Goal: Task Accomplishment & Management: Complete application form

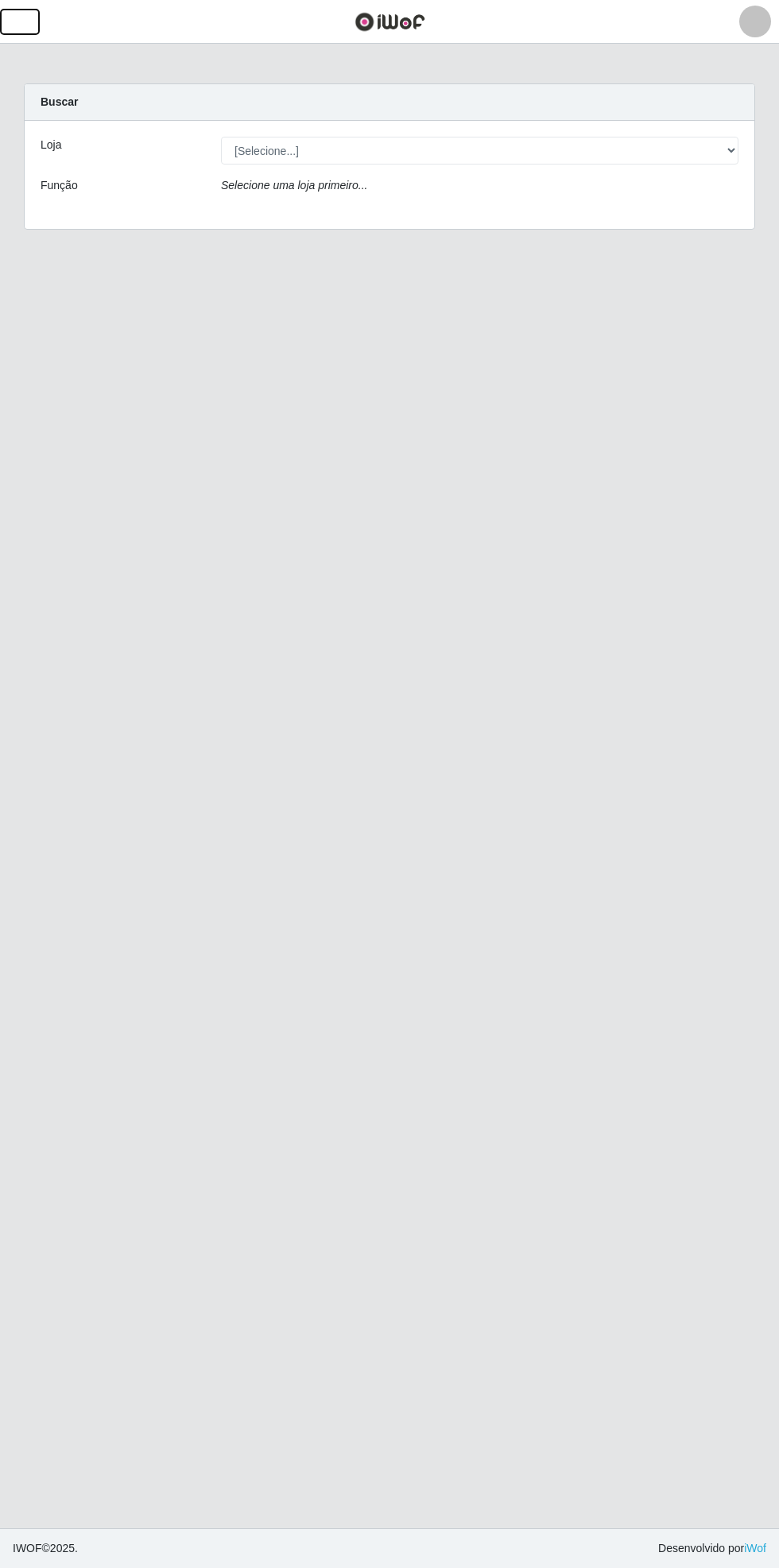
click at [22, 21] on span "button" at bounding box center [19, 21] width 20 height 18
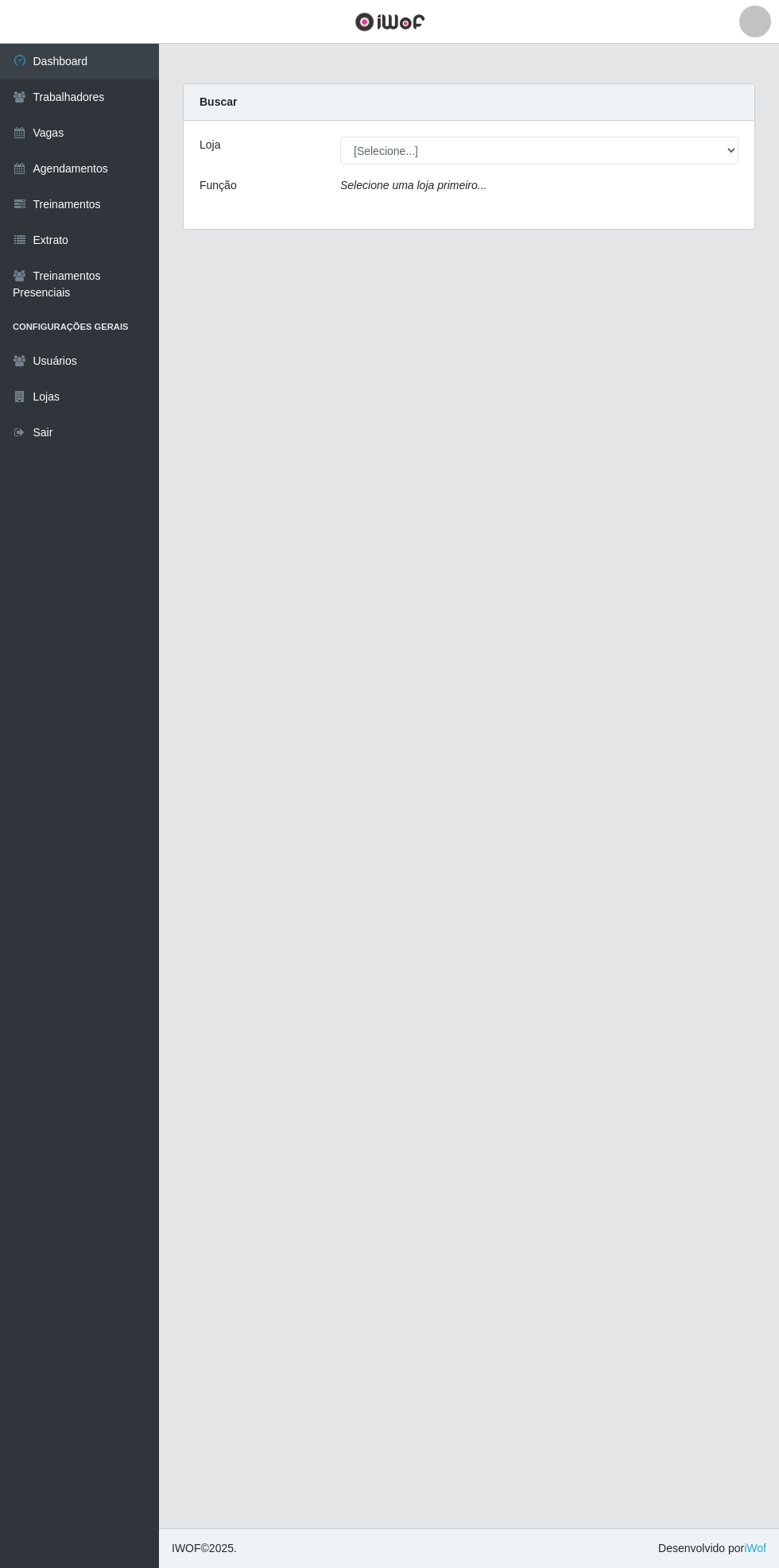
click at [55, 130] on link "Vagas" at bounding box center [80, 133] width 159 height 36
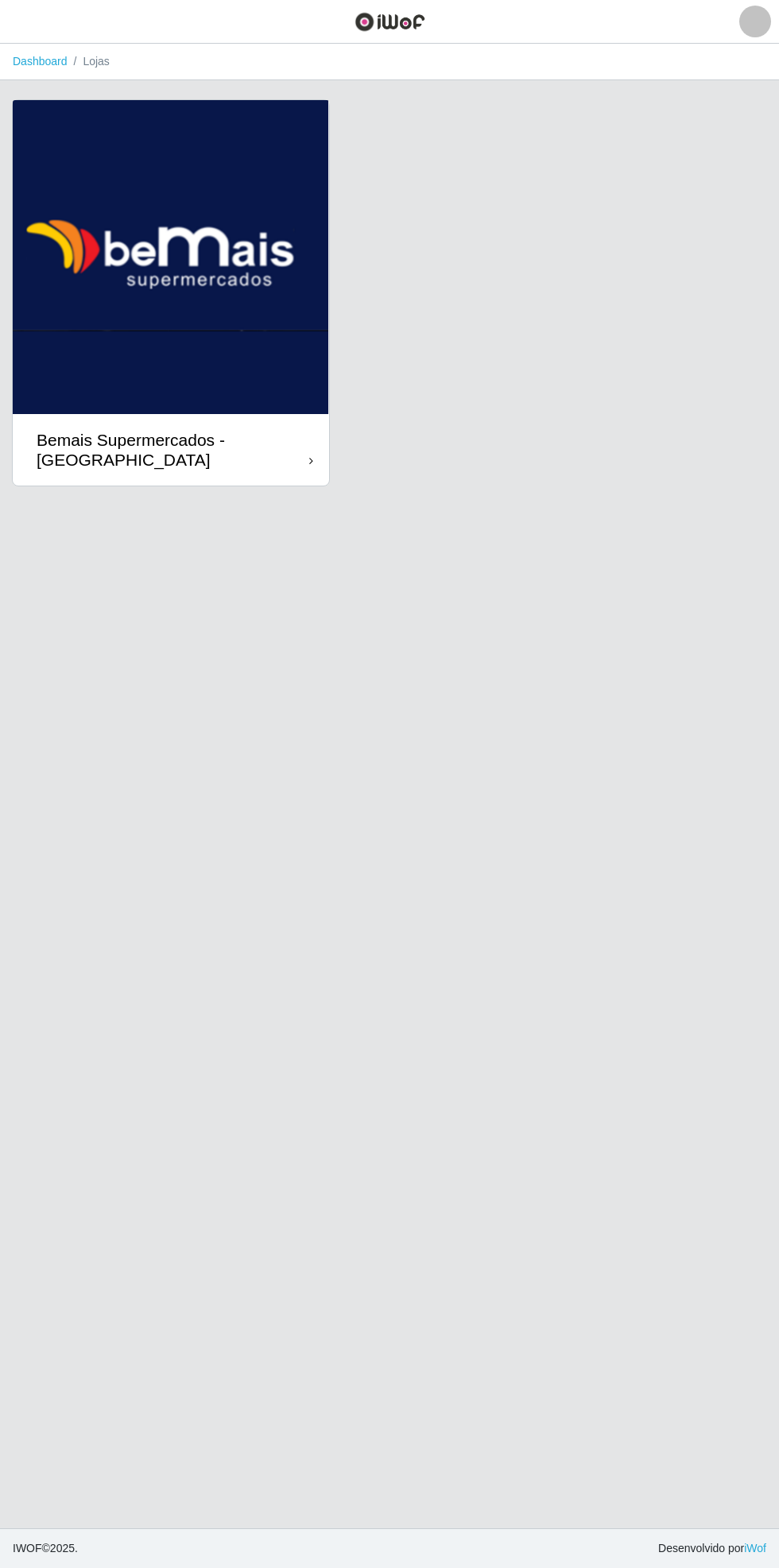
click at [275, 437] on div "Bemais Supermercados - [GEOGRAPHIC_DATA]" at bounding box center [173, 449] width 273 height 40
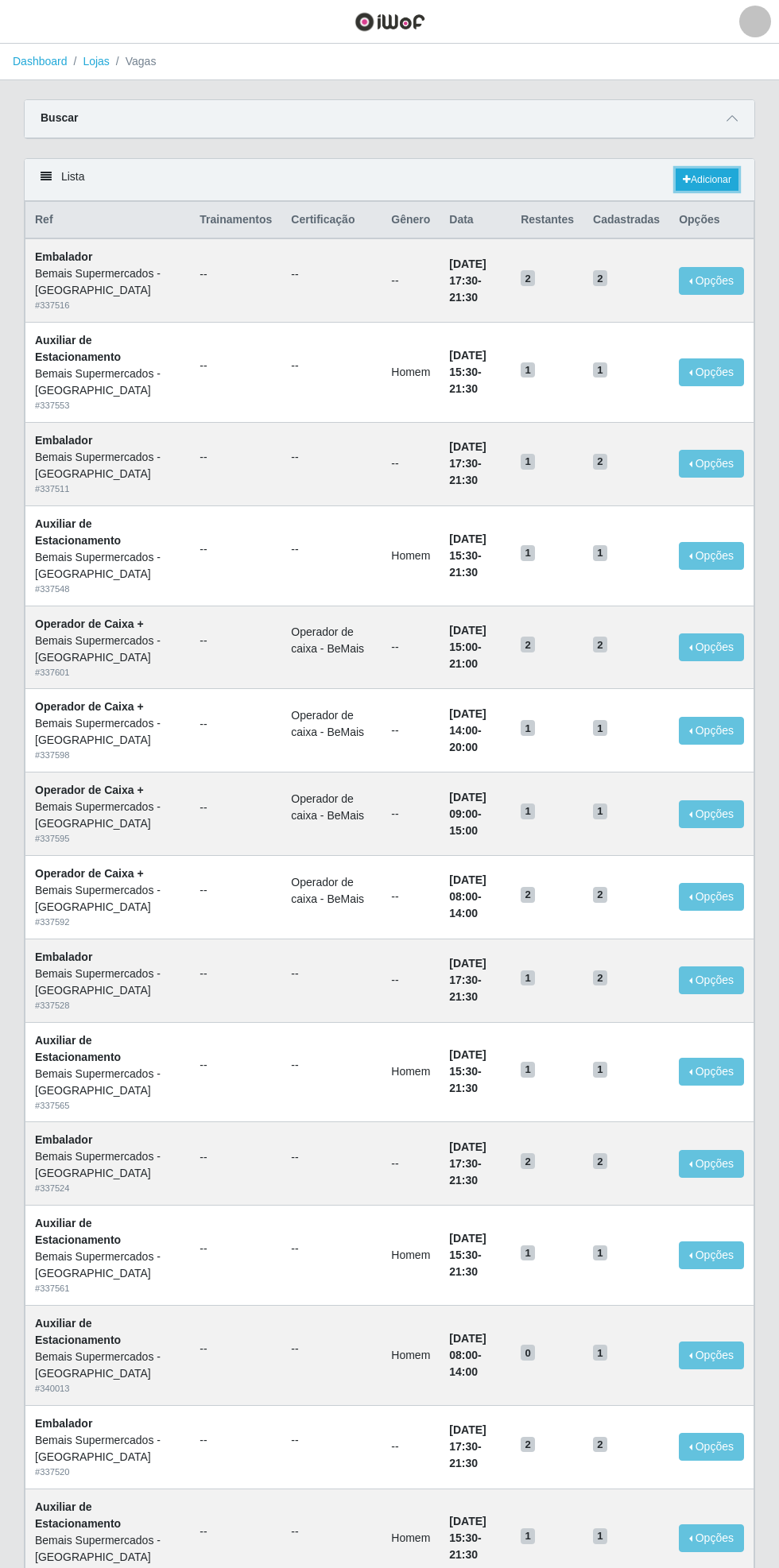
click at [704, 177] on link "Adicionar" at bounding box center [706, 180] width 63 height 22
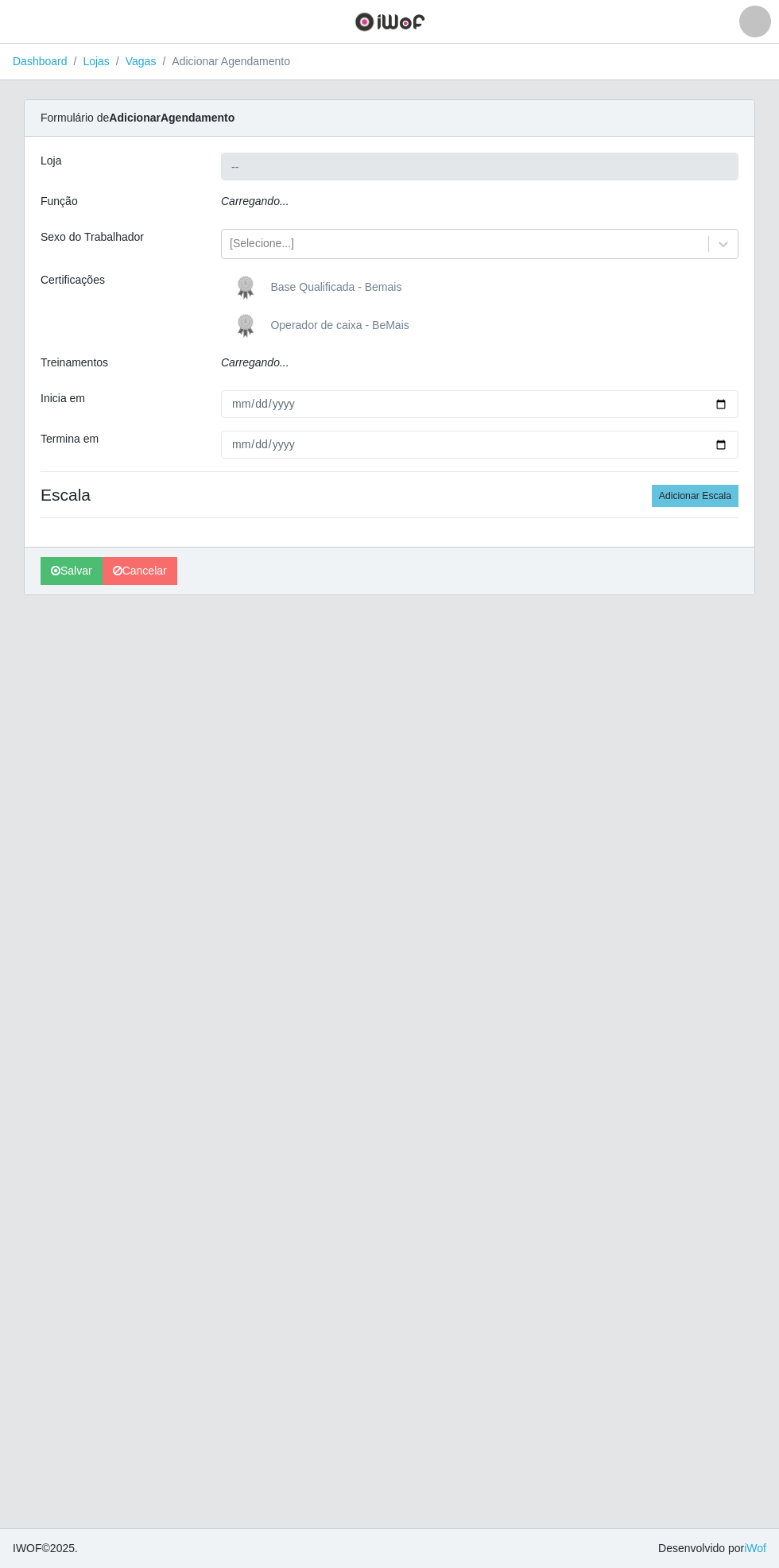
type input "Bemais Supermercados - [GEOGRAPHIC_DATA]"
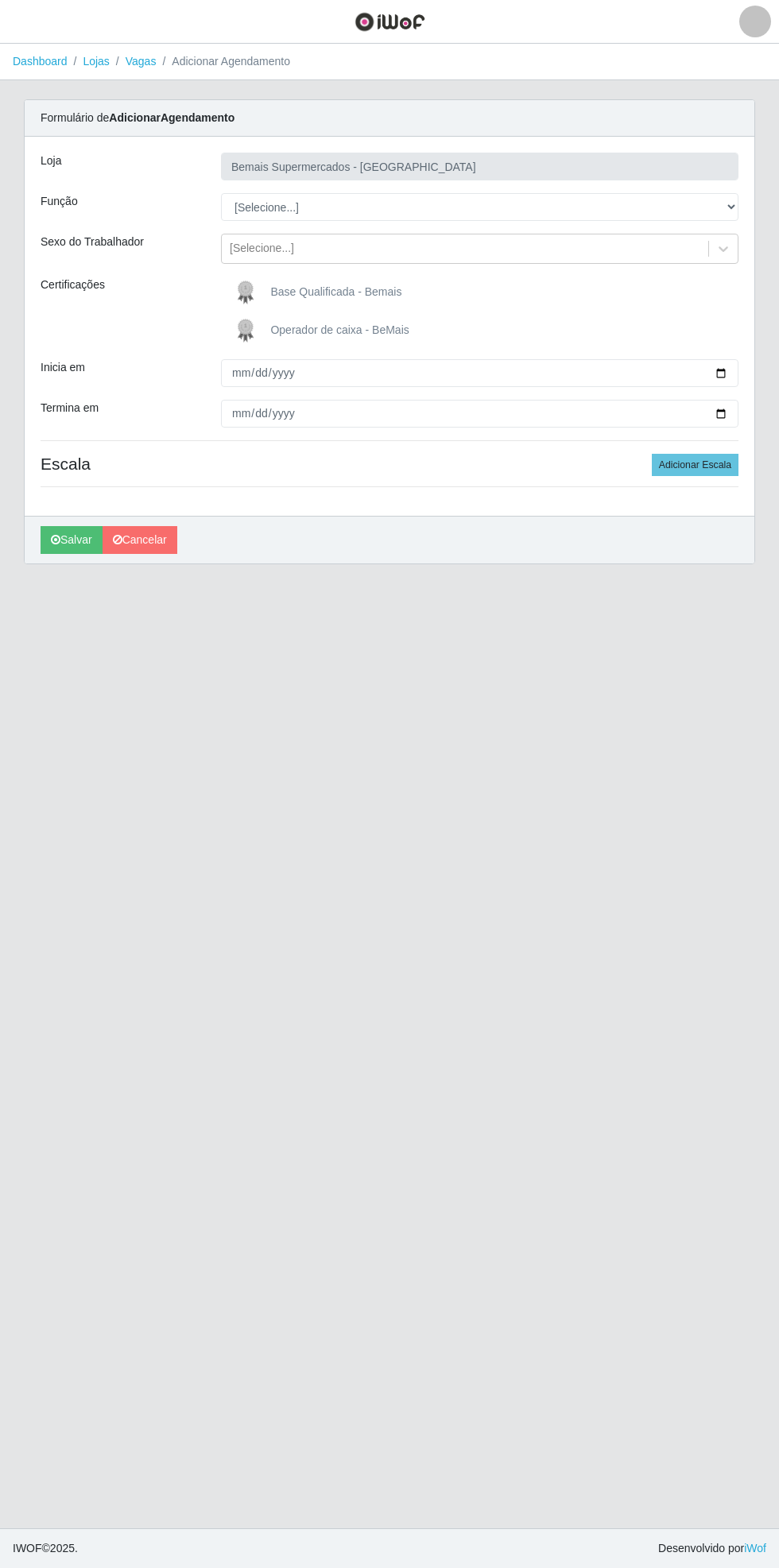
click at [341, 293] on span "Base Qualificada - Bemais" at bounding box center [335, 291] width 131 height 13
click at [0, 0] on input "Base Qualificada - Bemais" at bounding box center [0, 0] width 0 height 0
click at [736, 195] on select "[Selecione...] ASG ASG + ASG ++ Auxiliar de Estacionamento Auxiliar de Estacion…" at bounding box center [479, 207] width 517 height 28
select select "86"
click at [221, 193] on select "[Selecione...] ASG ASG + ASG ++ Auxiliar de Estacionamento Auxiliar de Estacion…" at bounding box center [479, 207] width 517 height 28
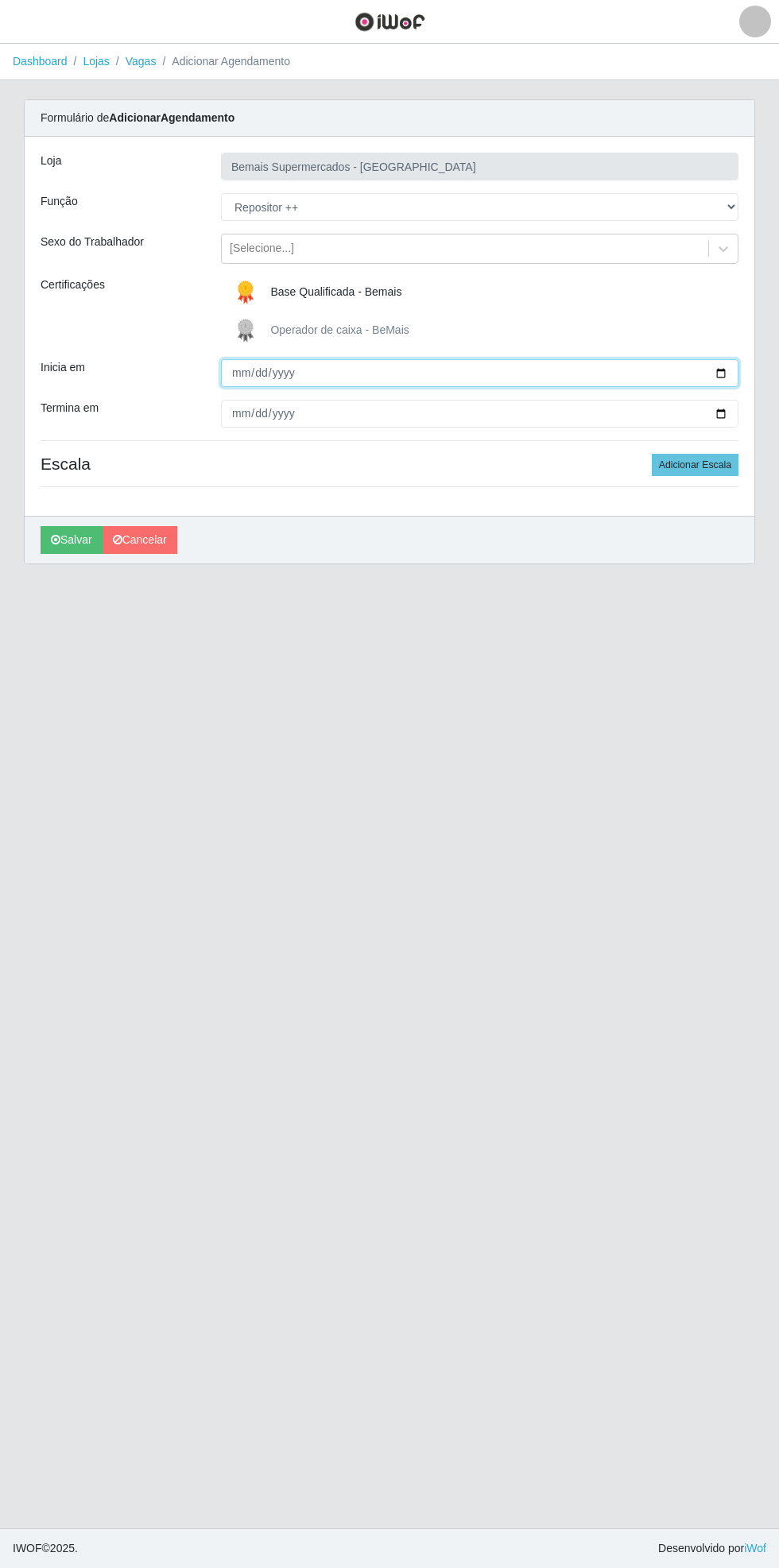
click at [731, 372] on input "Inicia em" at bounding box center [479, 373] width 517 height 28
type input "[DATE]"
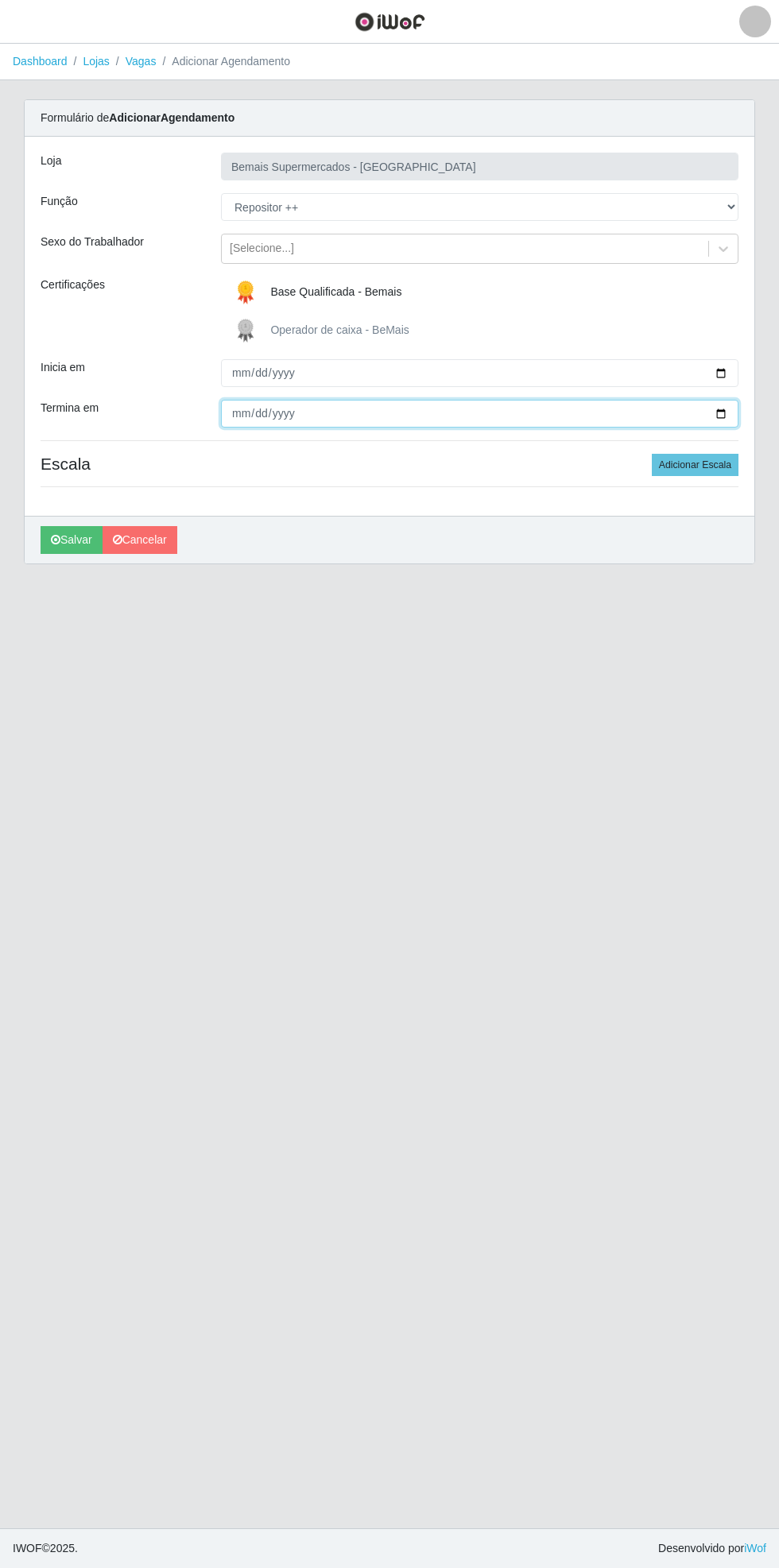
click at [737, 407] on input "Termina em" at bounding box center [479, 413] width 517 height 28
type input "[DATE]"
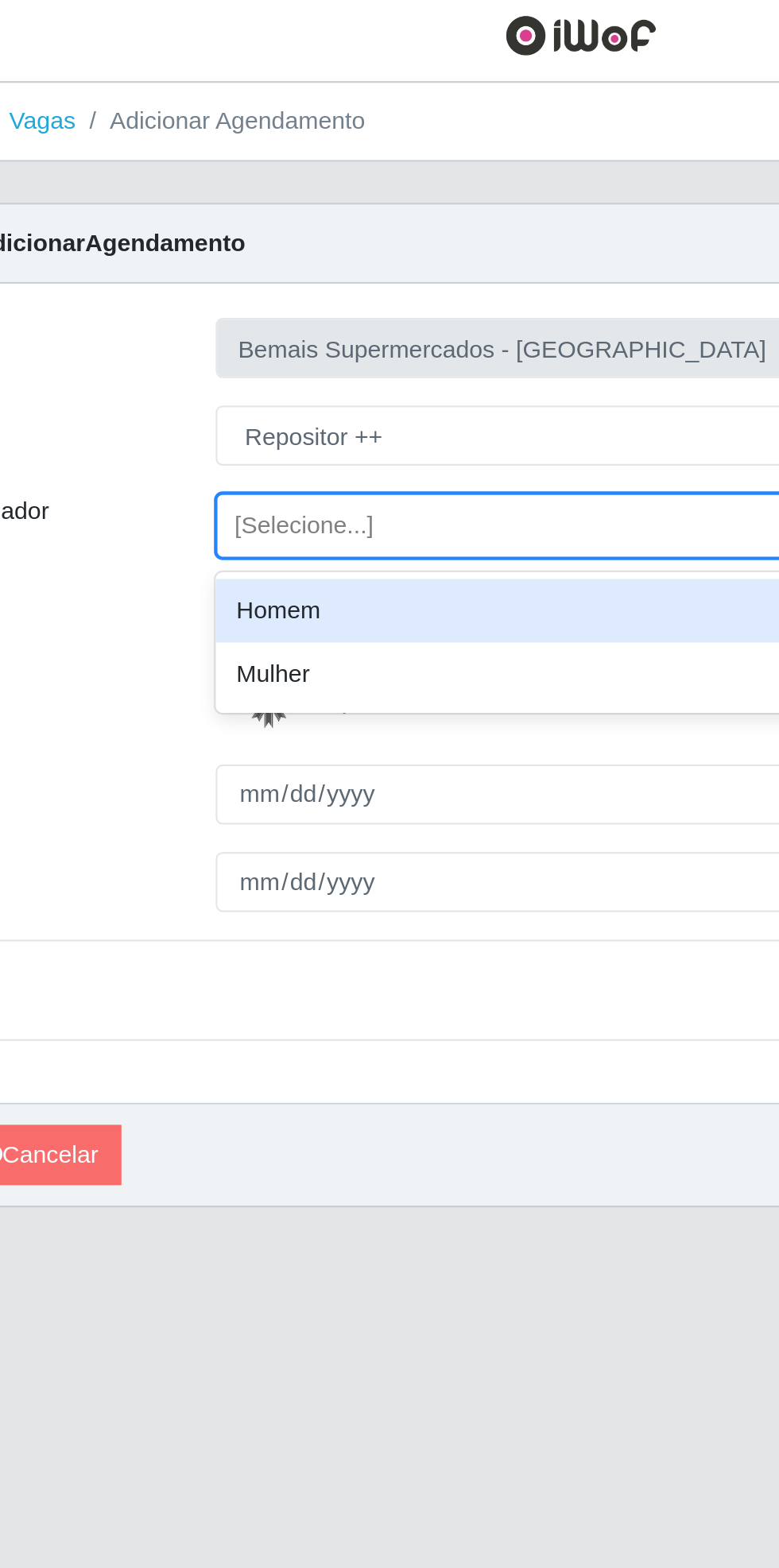
click at [301, 282] on div "Homem" at bounding box center [479, 288] width 517 height 29
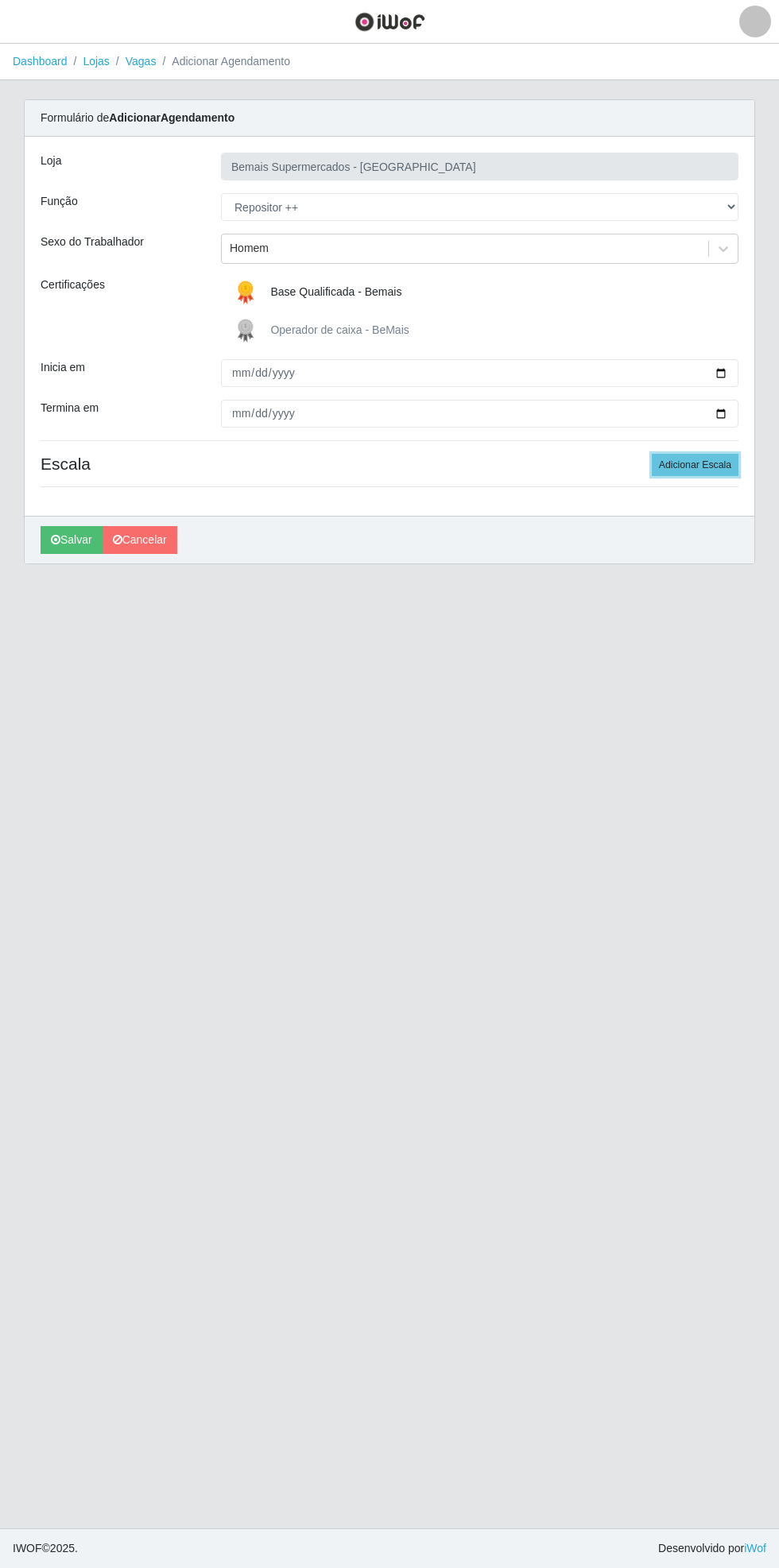
click at [700, 458] on button "Adicionar Escala" at bounding box center [695, 465] width 86 height 22
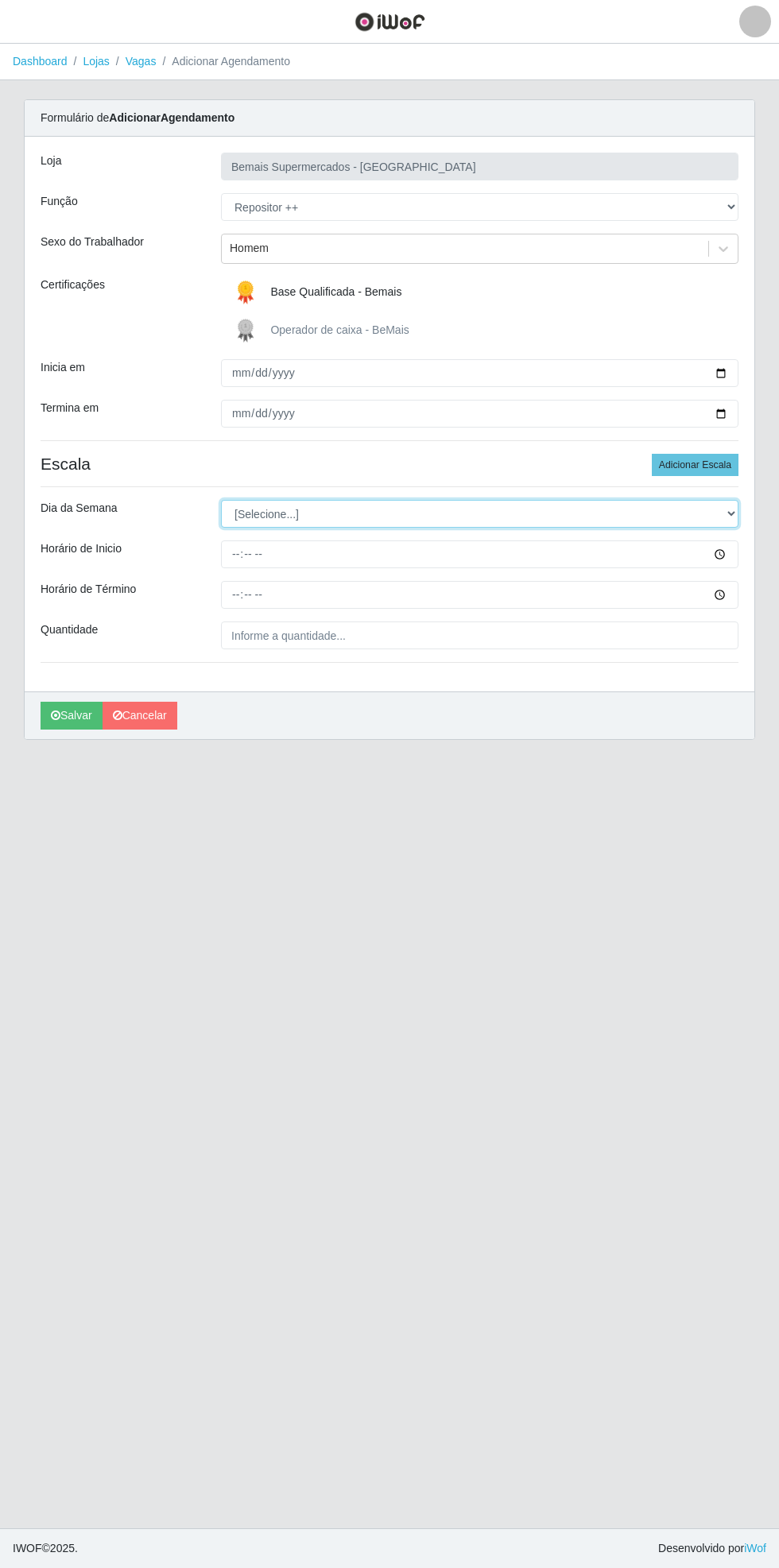
click at [719, 510] on select "[Selecione...] Segunda Terça Quarta Quinta Sexta Sábado Domingo" at bounding box center [479, 513] width 517 height 28
select select "0"
click at [221, 500] on select "[Selecione...] Segunda Terça Quarta Quinta Sexta Sábado Domingo" at bounding box center [479, 513] width 517 height 28
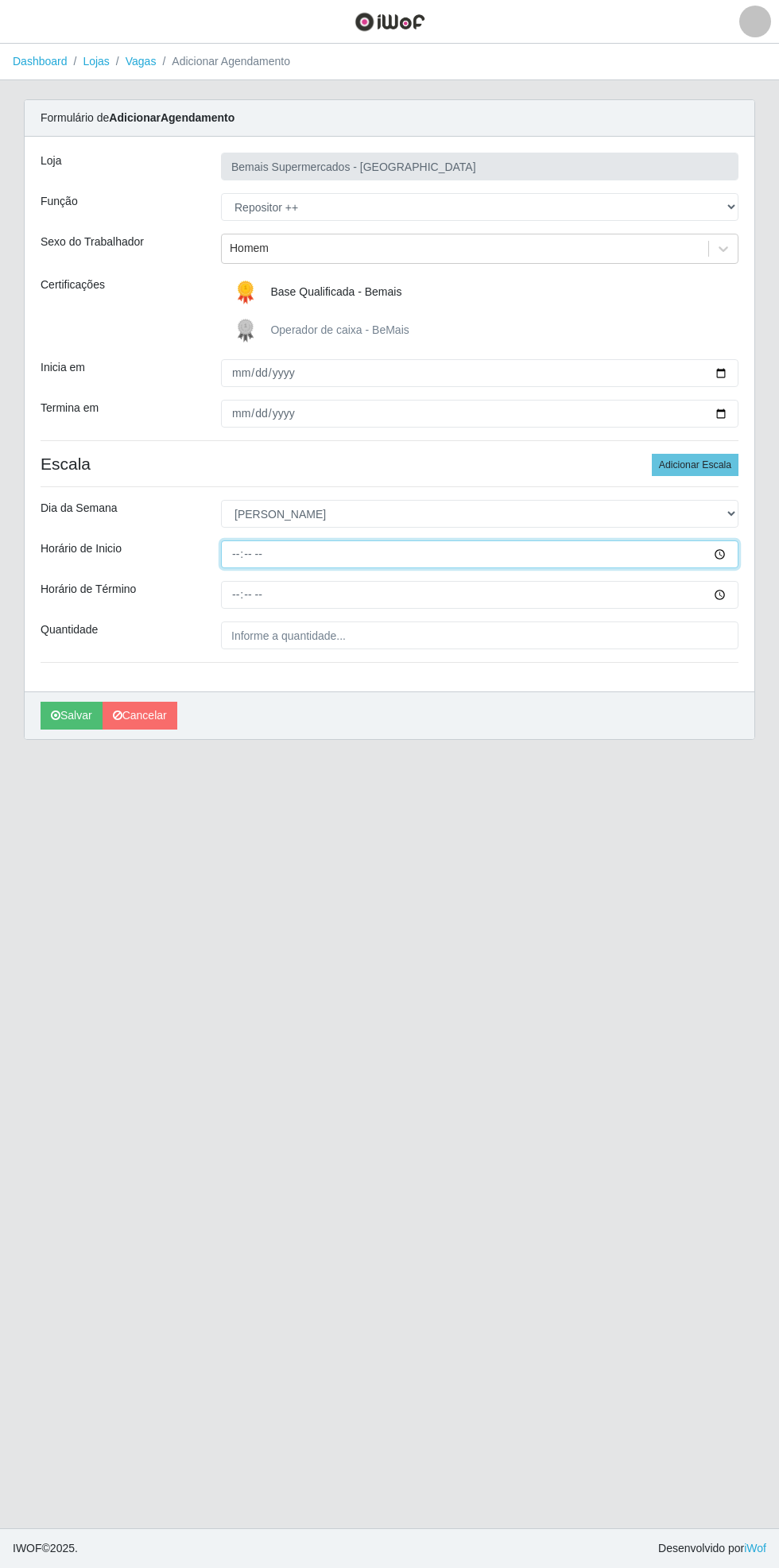
click at [730, 551] on input "Horário de Inicio" at bounding box center [479, 554] width 517 height 28
type input "15:00"
click at [730, 586] on input "Horário de Término" at bounding box center [479, 595] width 517 height 28
type input "21:00"
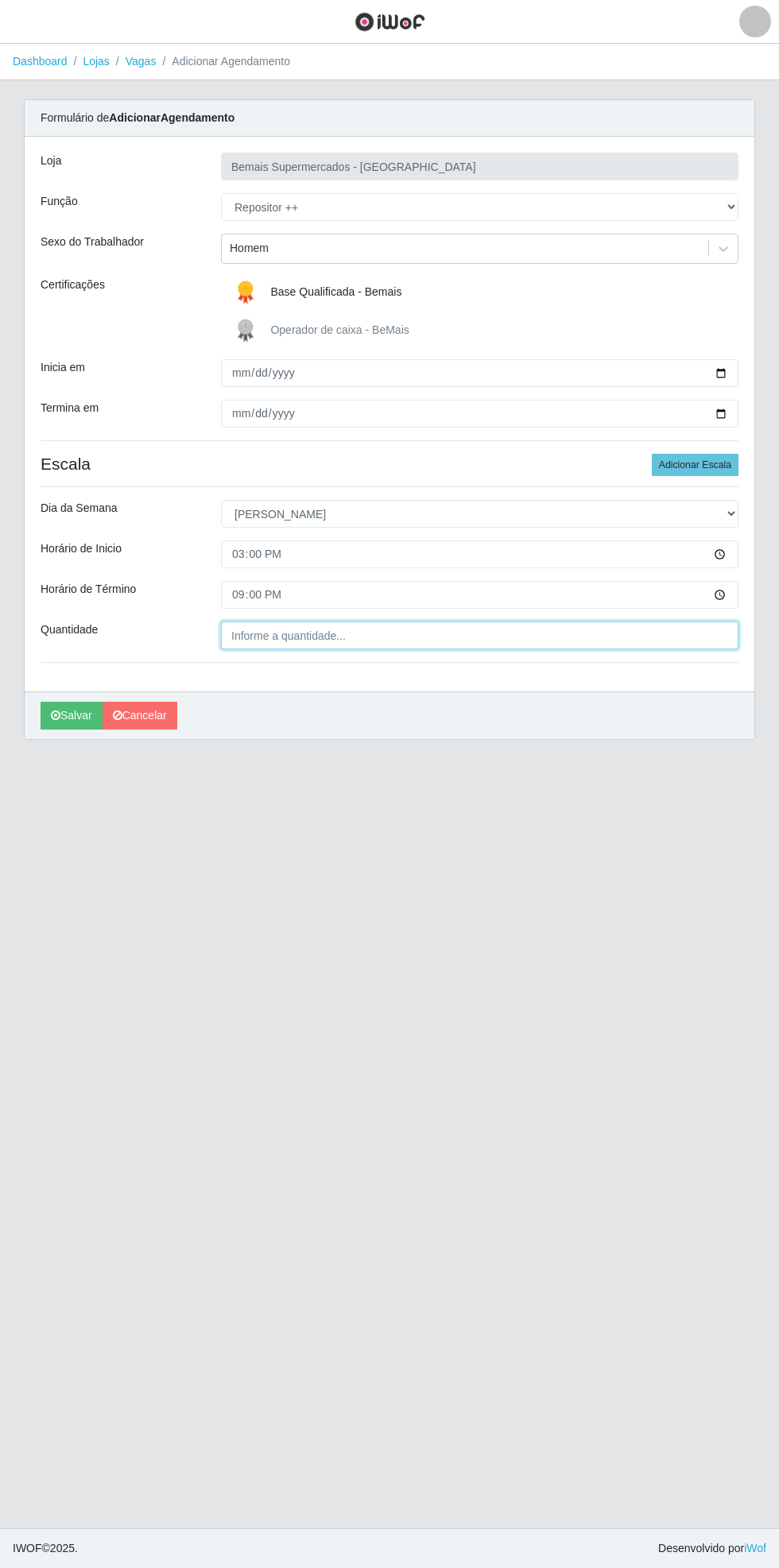
click at [458, 632] on input "Quantidade" at bounding box center [479, 635] width 517 height 28
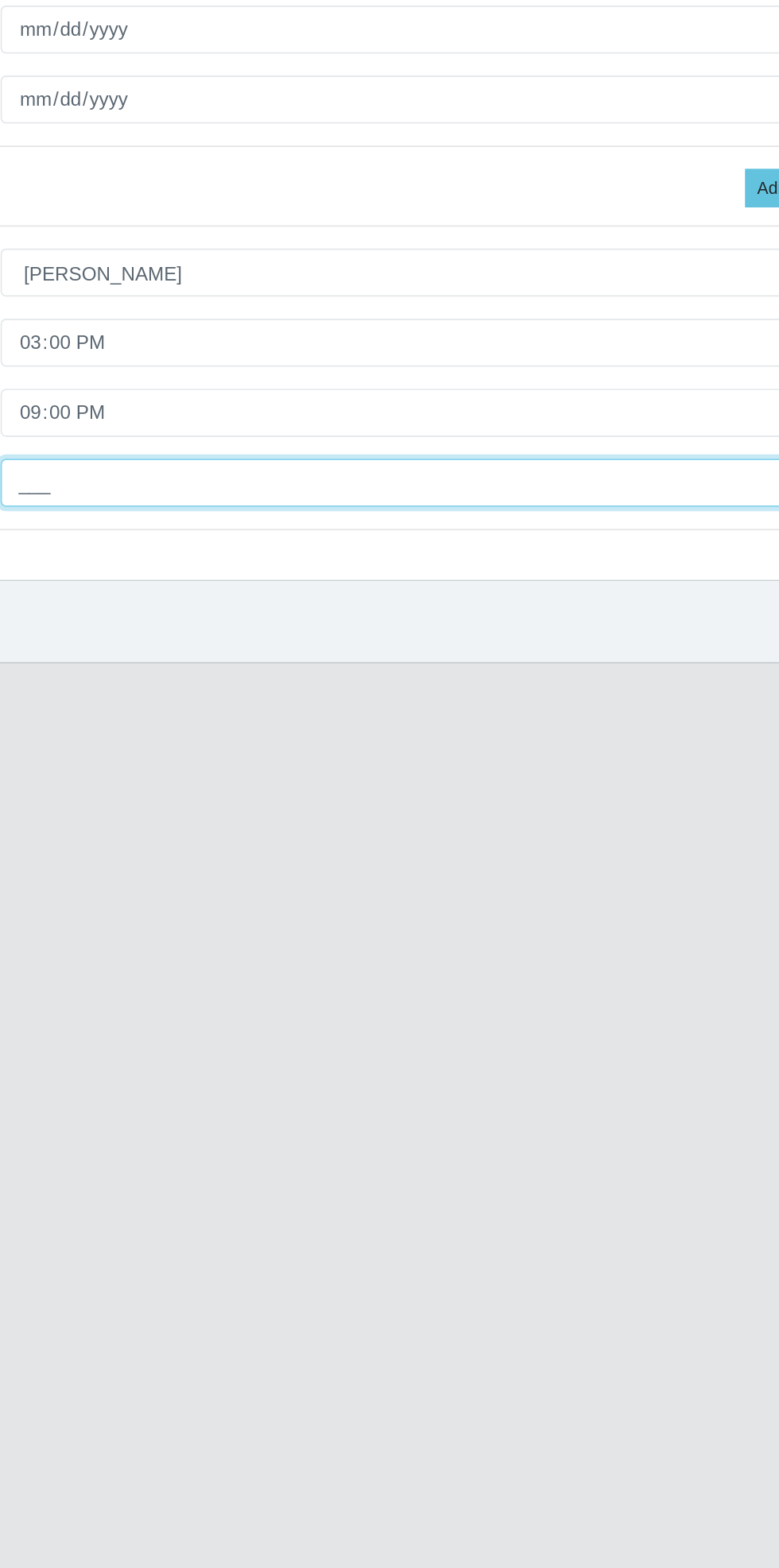
type input "2__"
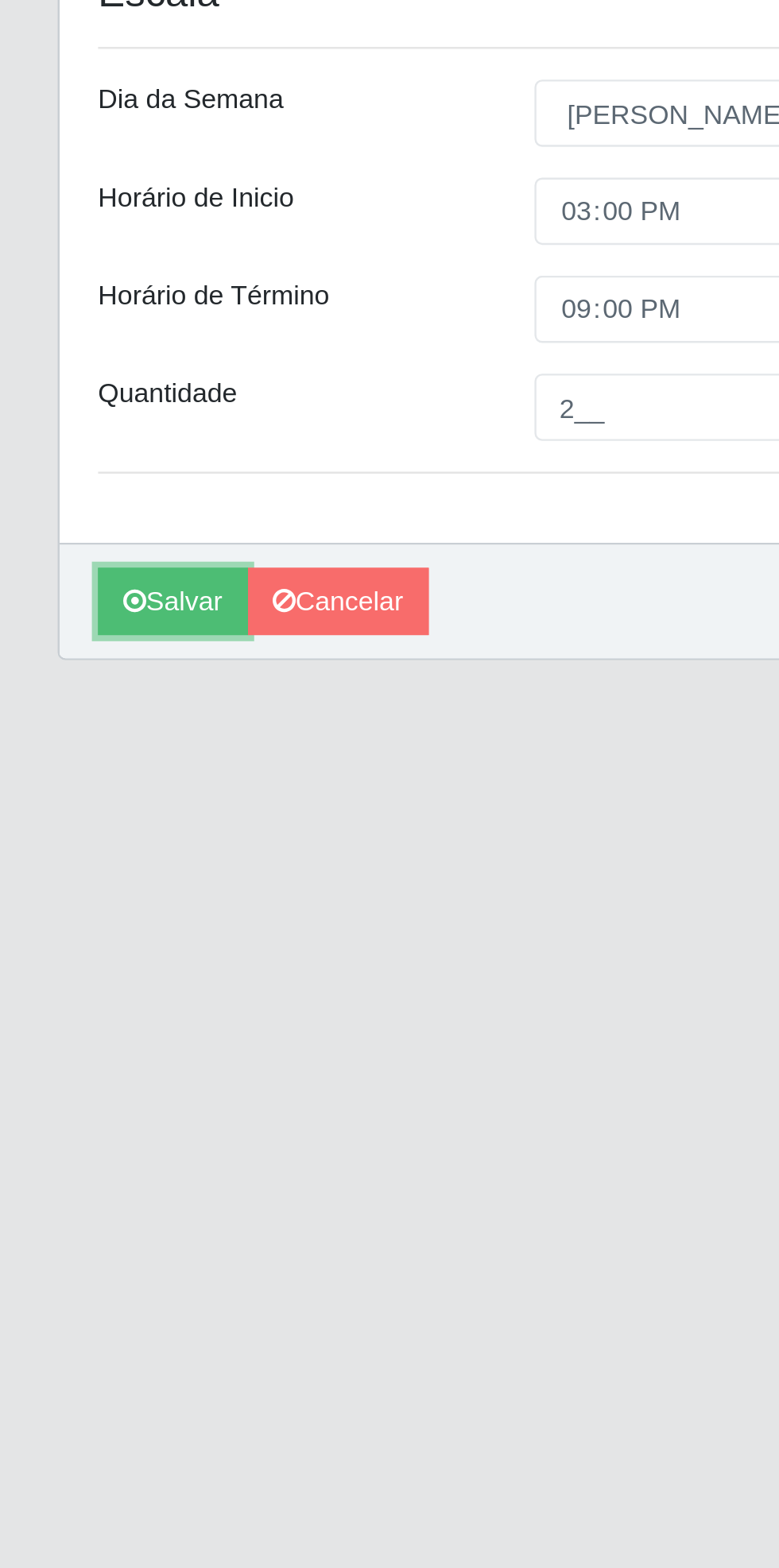
click at [59, 716] on button "Salvar" at bounding box center [72, 715] width 62 height 28
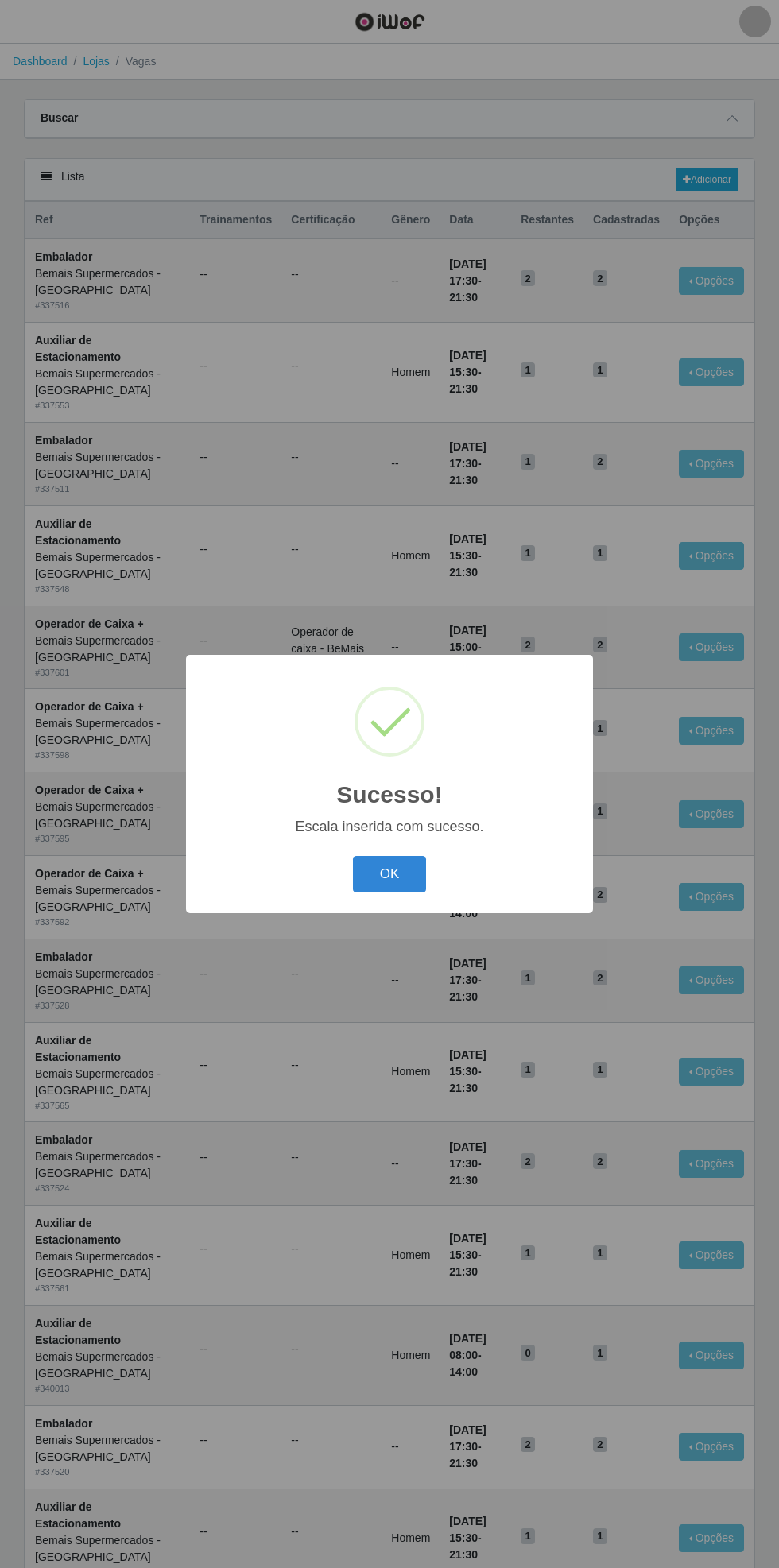
click at [30, 479] on div "Sucesso! × Escala inserida com sucesso. OK Cancel" at bounding box center [389, 784] width 779 height 1568
